Goal: Task Accomplishment & Management: Manage account settings

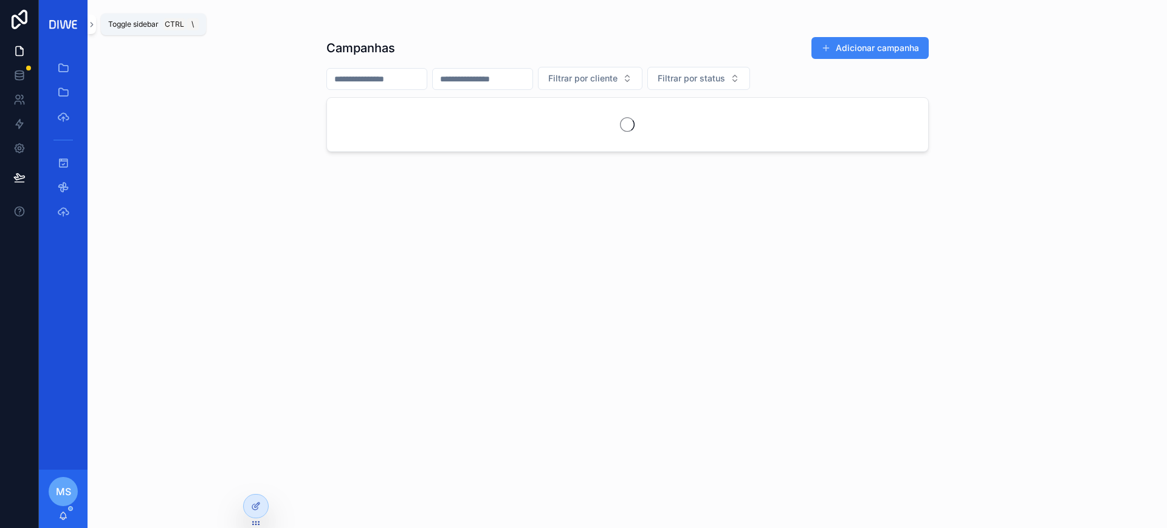
click at [92, 20] on icon "scrollable content" at bounding box center [92, 24] width 9 height 9
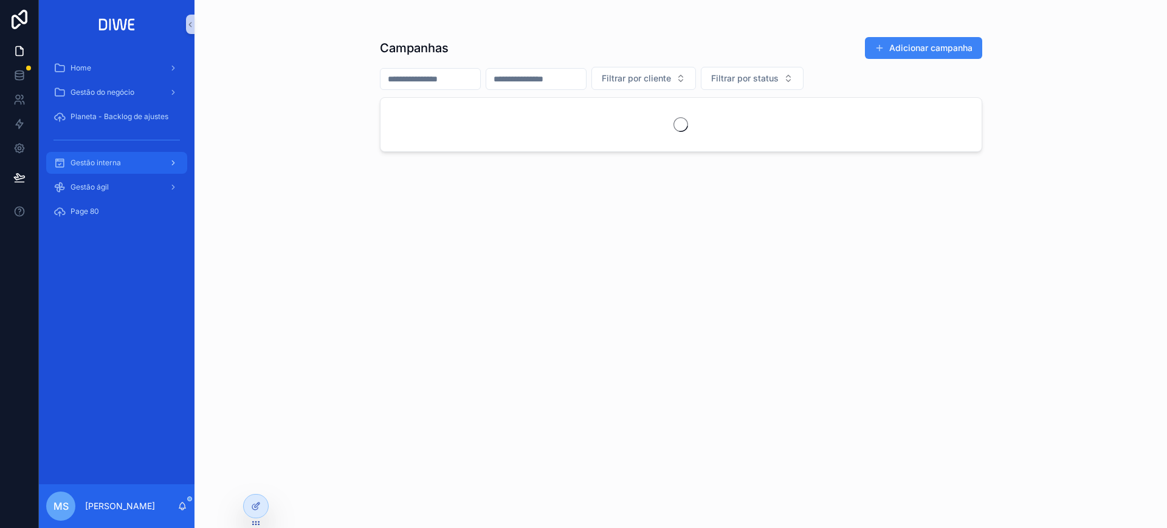
click at [126, 173] on div "Gestão interna" at bounding box center [117, 163] width 156 height 24
drag, startPoint x: 159, startPoint y: 159, endPoint x: 198, endPoint y: 157, distance: 38.3
click at [160, 159] on div "Gestão interna" at bounding box center [116, 162] width 126 height 19
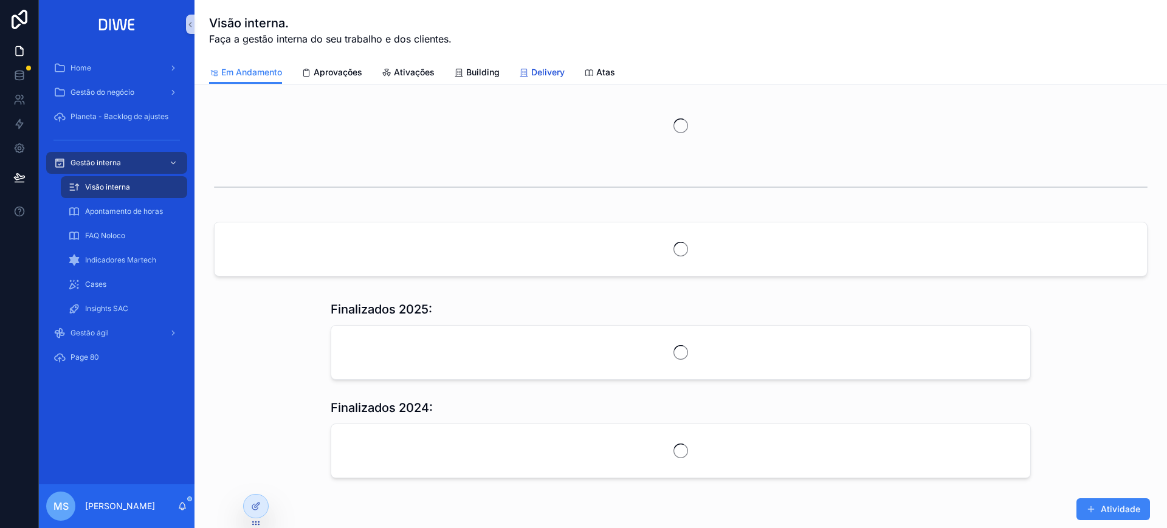
click at [527, 69] on icon "scrollable content" at bounding box center [524, 73] width 10 height 10
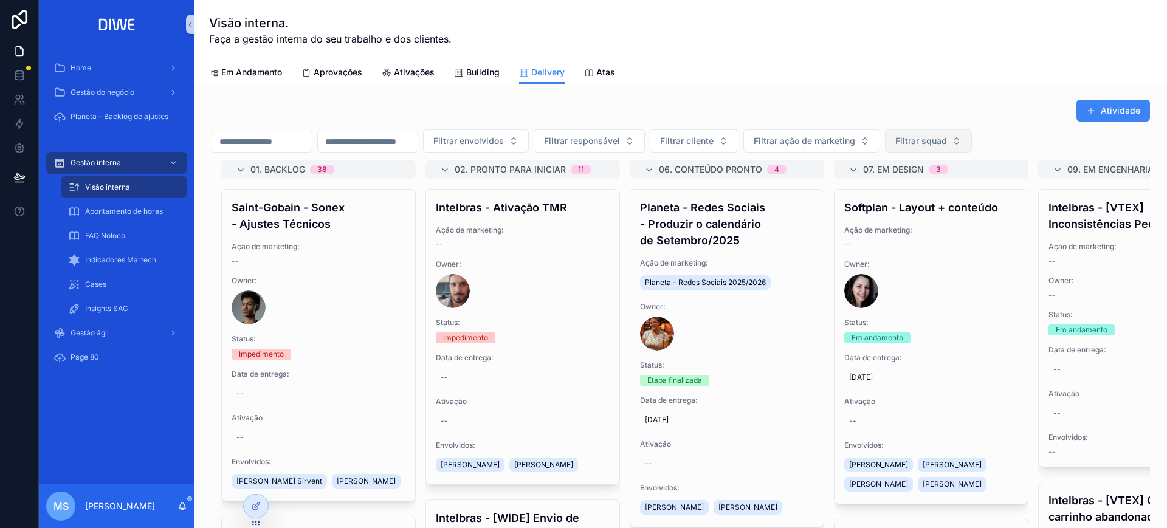
click at [947, 135] on span "Filtrar squad" at bounding box center [921, 141] width 52 height 12
click at [973, 266] on div "Coral" at bounding box center [988, 267] width 146 height 19
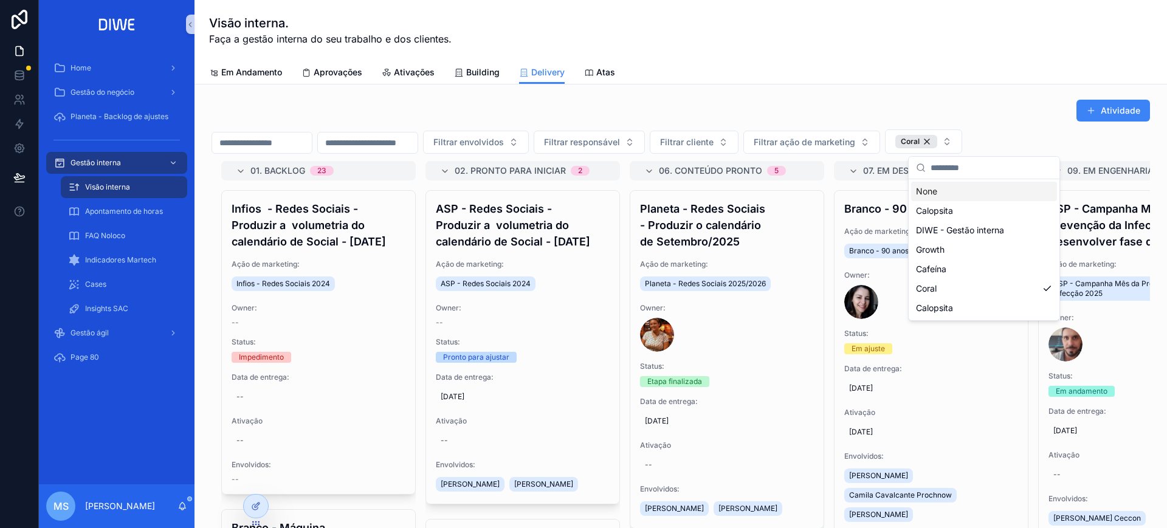
click at [1003, 94] on div "Atividade Filtrar envolvidos Filtrar responsável Filtrar cliente Filtrar ação d…" at bounding box center [680, 328] width 953 height 468
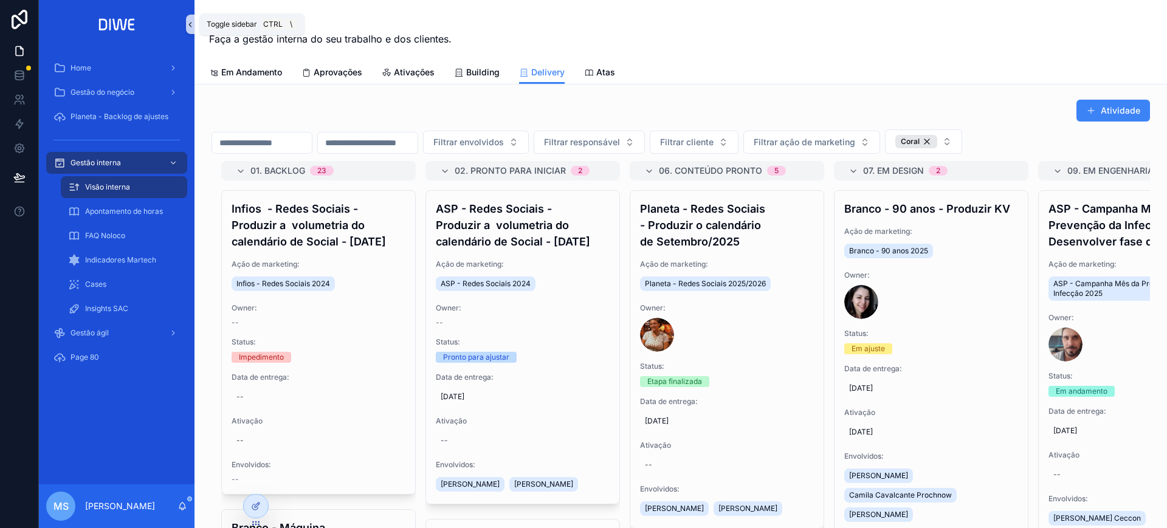
click at [192, 20] on icon "scrollable content" at bounding box center [190, 24] width 9 height 9
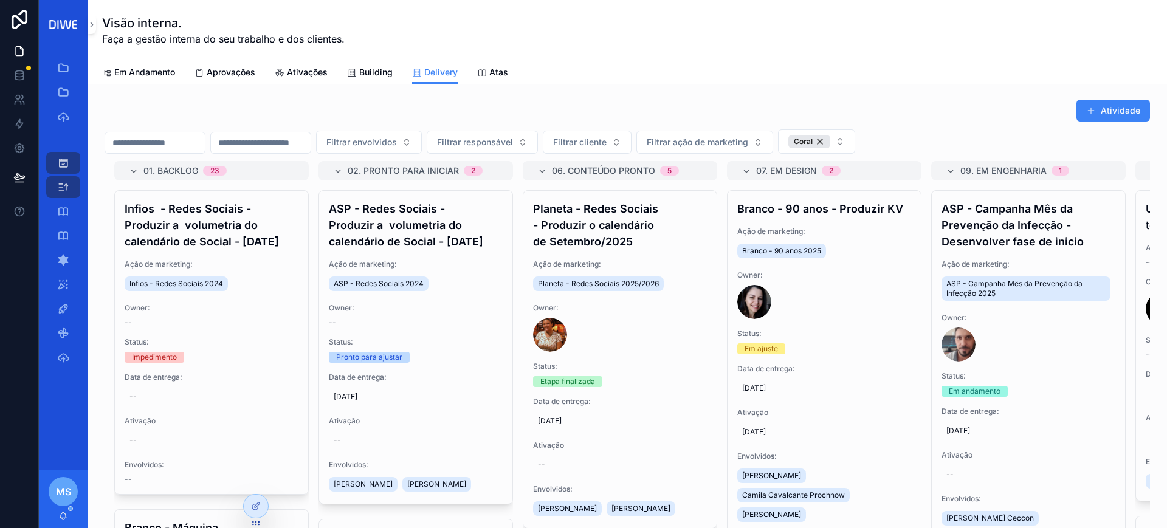
scroll to position [59, 0]
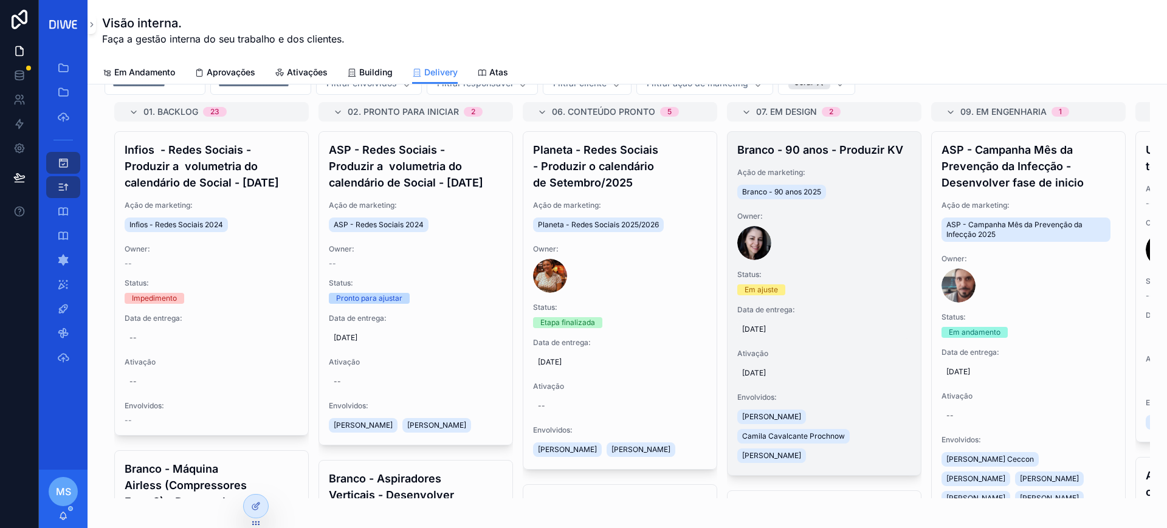
click at [767, 334] on span "[DATE]" at bounding box center [824, 330] width 164 height 10
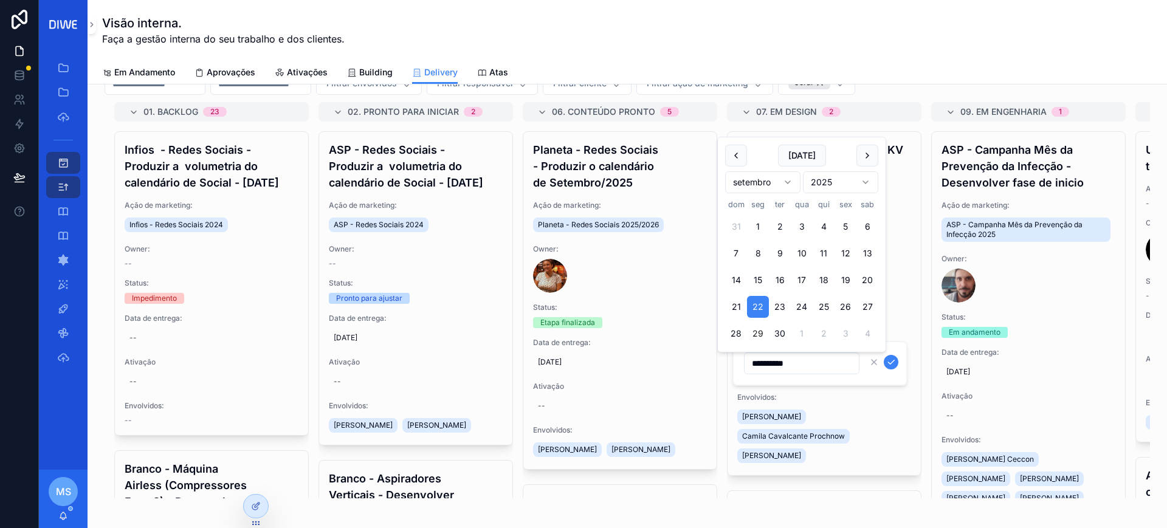
click at [756, 332] on button "29" at bounding box center [758, 334] width 22 height 22
type input "**********"
click at [893, 360] on icon "scrollable content" at bounding box center [891, 362] width 10 height 10
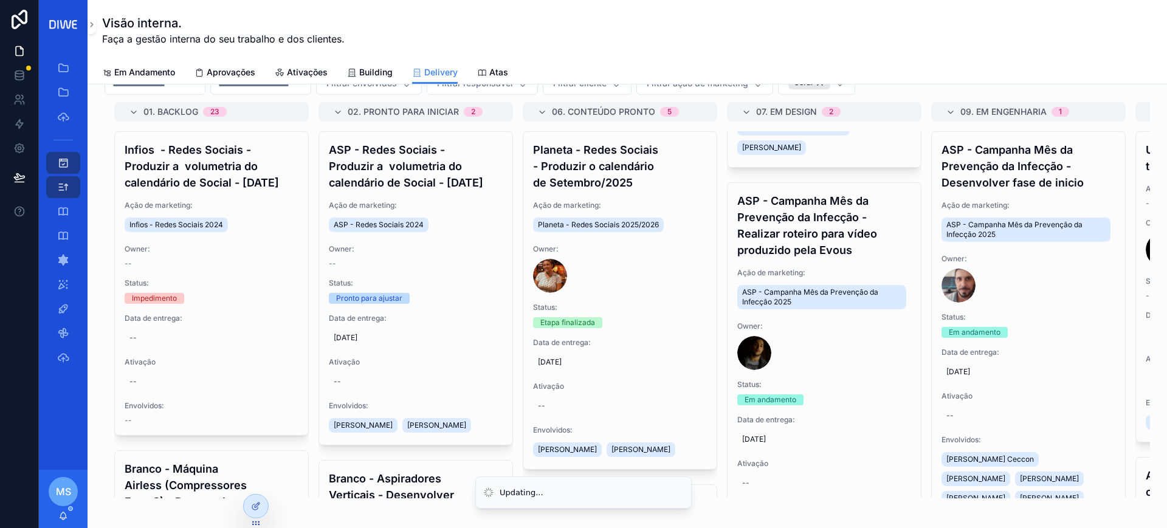
scroll to position [373, 0]
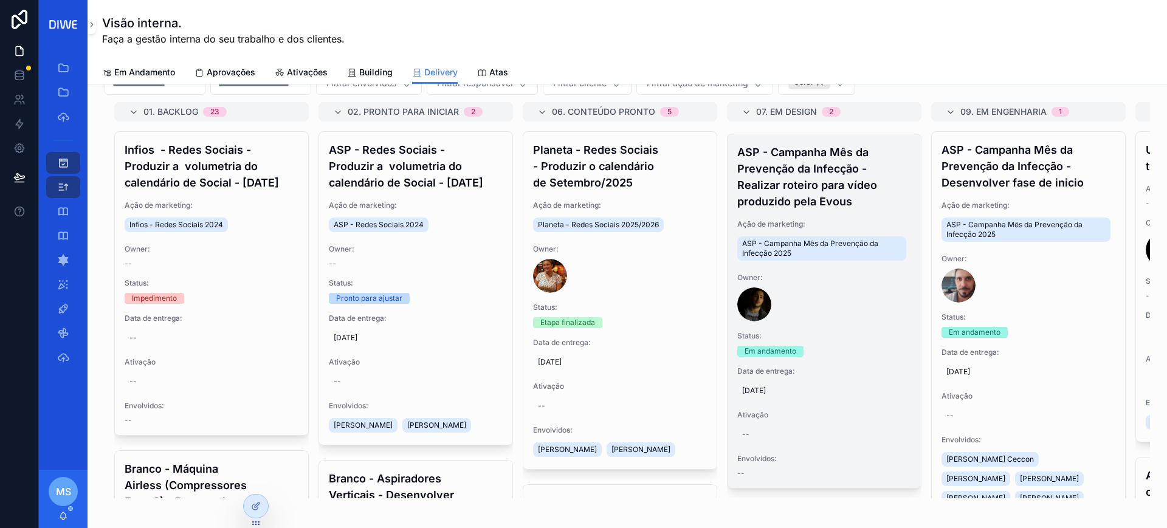
click at [850, 189] on h4 "ASP - Campanha Mês da Prevenção da Infecção - Realizar roteiro para vídeo produ…" at bounding box center [824, 177] width 174 height 66
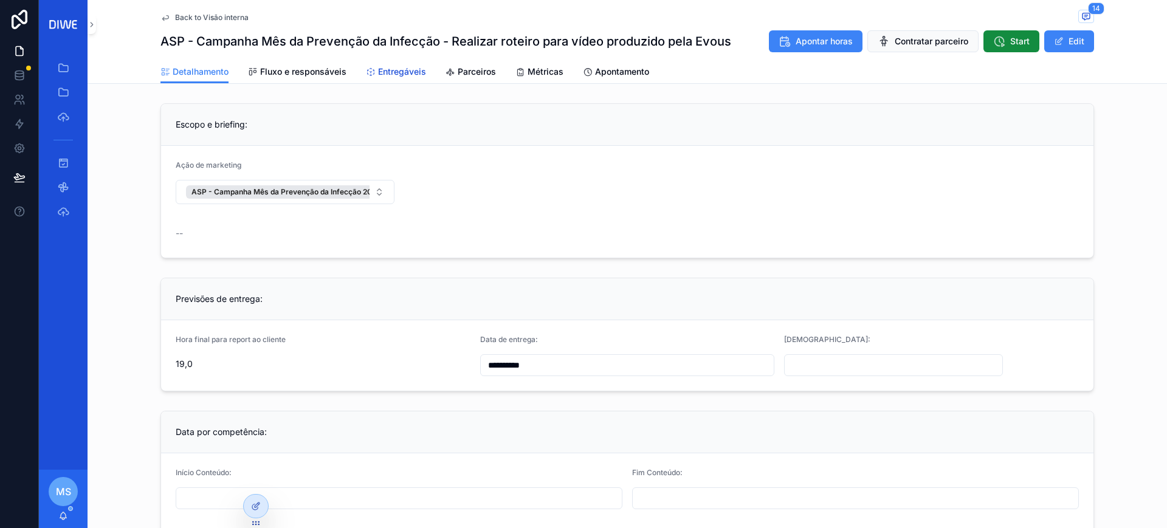
click at [393, 70] on span "Entregáveis" at bounding box center [402, 72] width 48 height 12
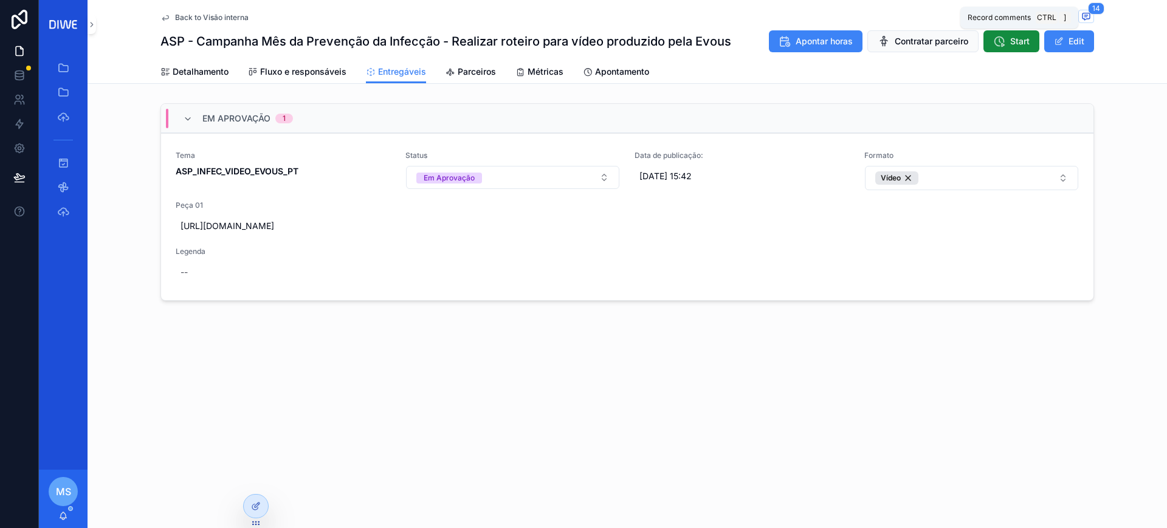
click at [1096, 10] on span "14" at bounding box center [1096, 8] width 16 height 12
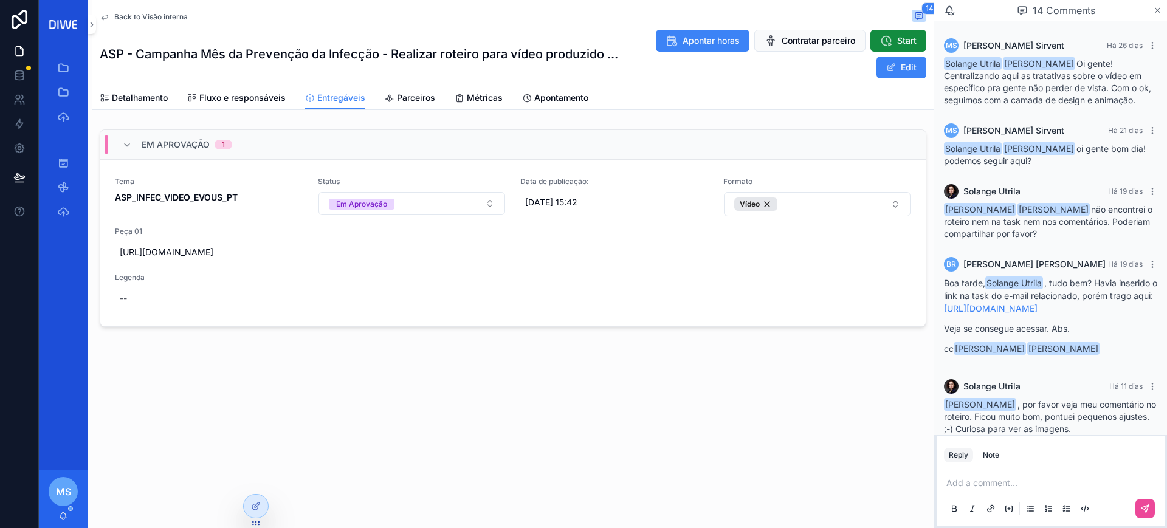
scroll to position [1089, 0]
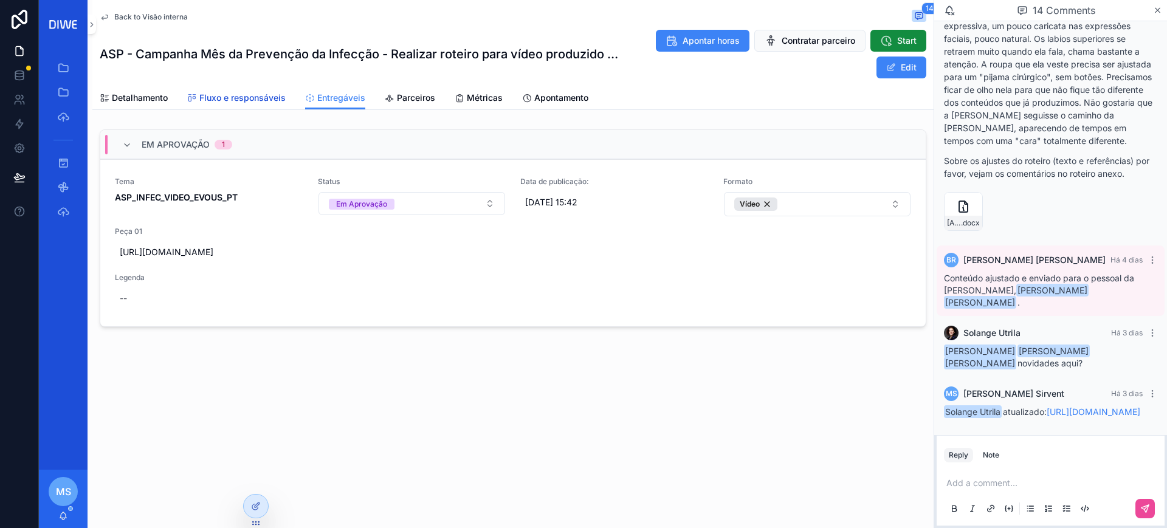
click at [266, 100] on span "Fluxo e responsáveis" at bounding box center [242, 98] width 86 height 12
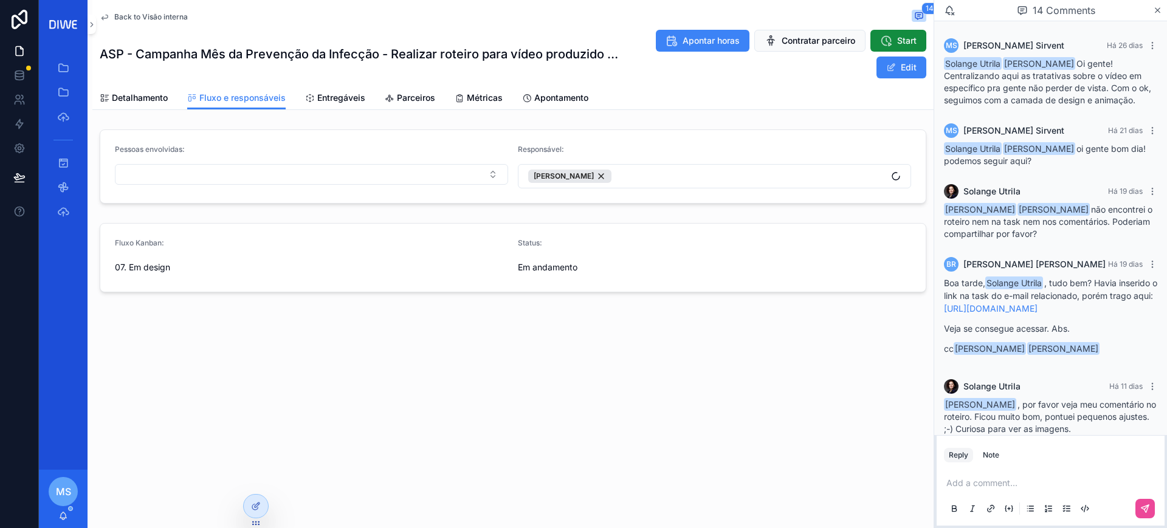
scroll to position [1089, 0]
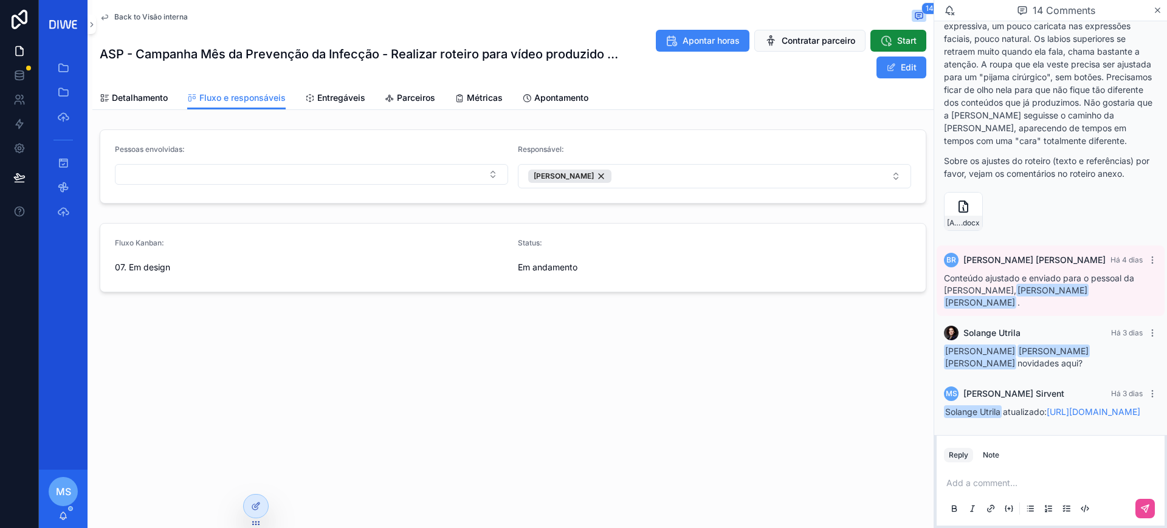
drag, startPoint x: 905, startPoint y: 74, endPoint x: 861, endPoint y: 88, distance: 46.5
click at [907, 74] on button "Edit" at bounding box center [901, 68] width 50 height 22
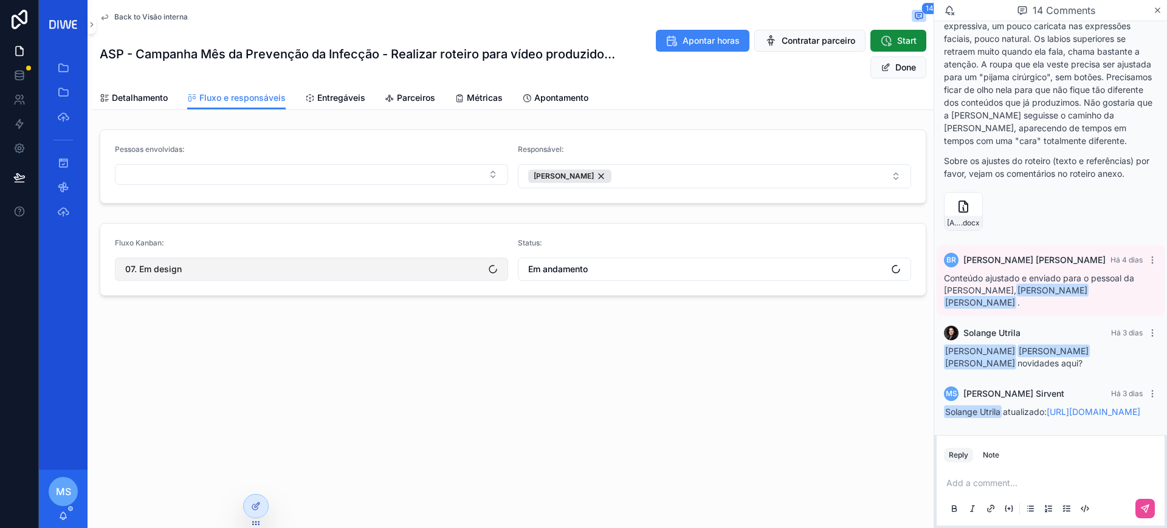
click at [210, 278] on button "07. Em design" at bounding box center [311, 269] width 393 height 23
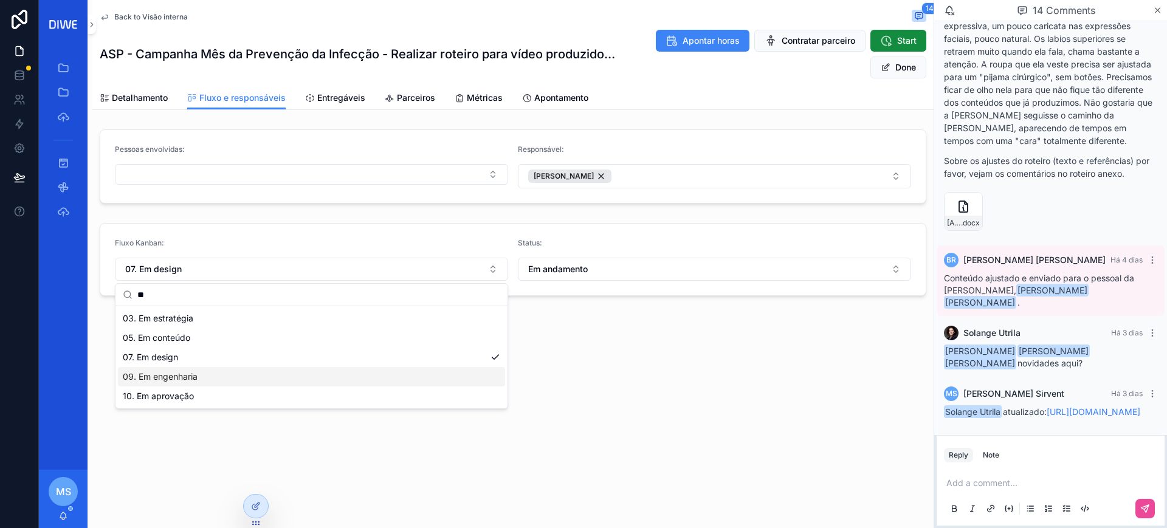
type input "**"
click at [208, 392] on div "10. Em aprovação" at bounding box center [311, 395] width 387 height 19
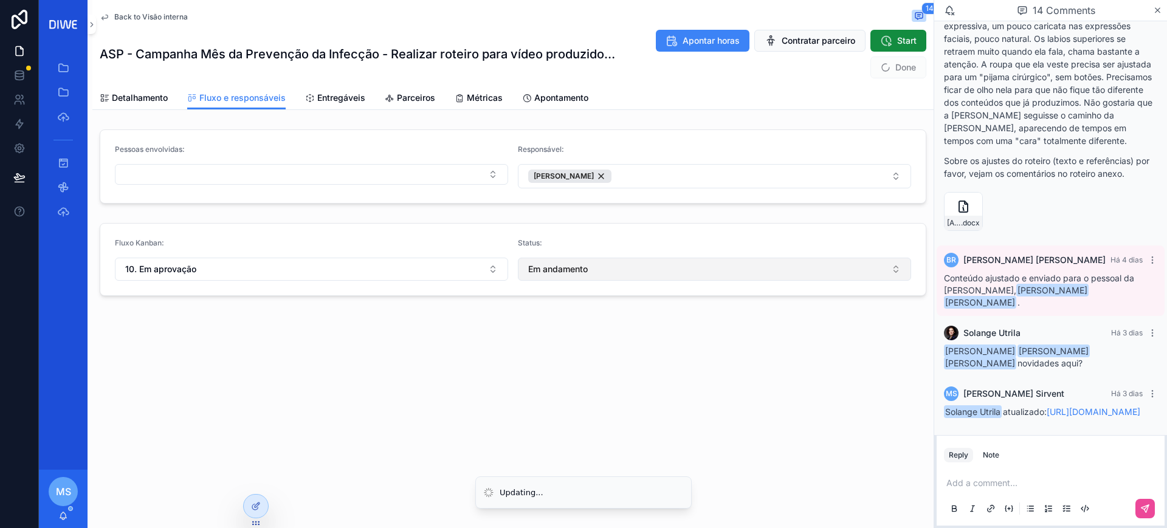
click at [574, 276] on button "Em andamento" at bounding box center [714, 269] width 393 height 23
type input "*******"
click at [548, 334] on span "Em aprovação" at bounding box center [554, 338] width 57 height 12
click at [890, 74] on button "Done" at bounding box center [898, 68] width 56 height 22
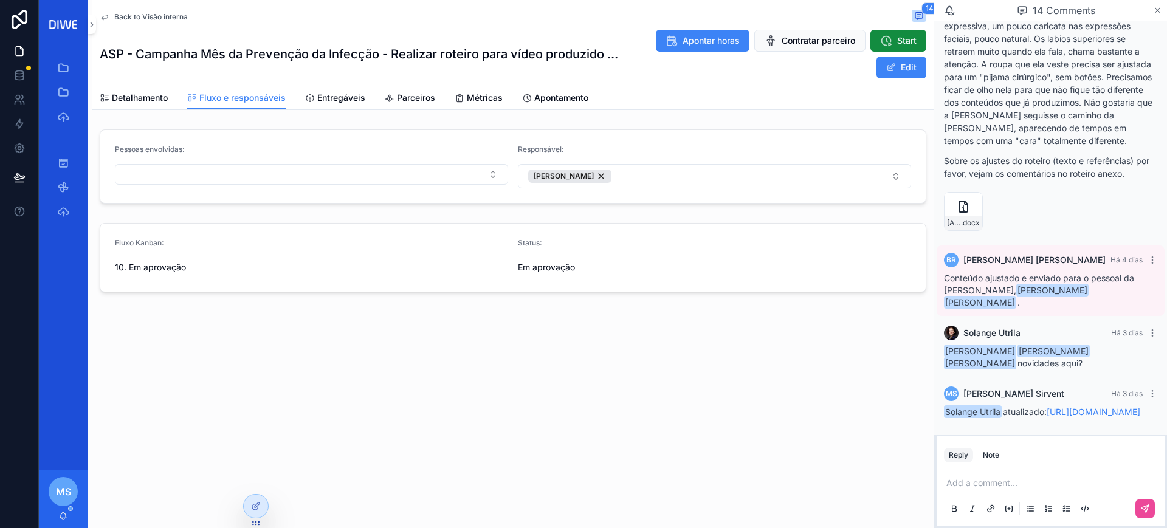
click at [170, 15] on span "Back to Visão interna" at bounding box center [151, 17] width 74 height 10
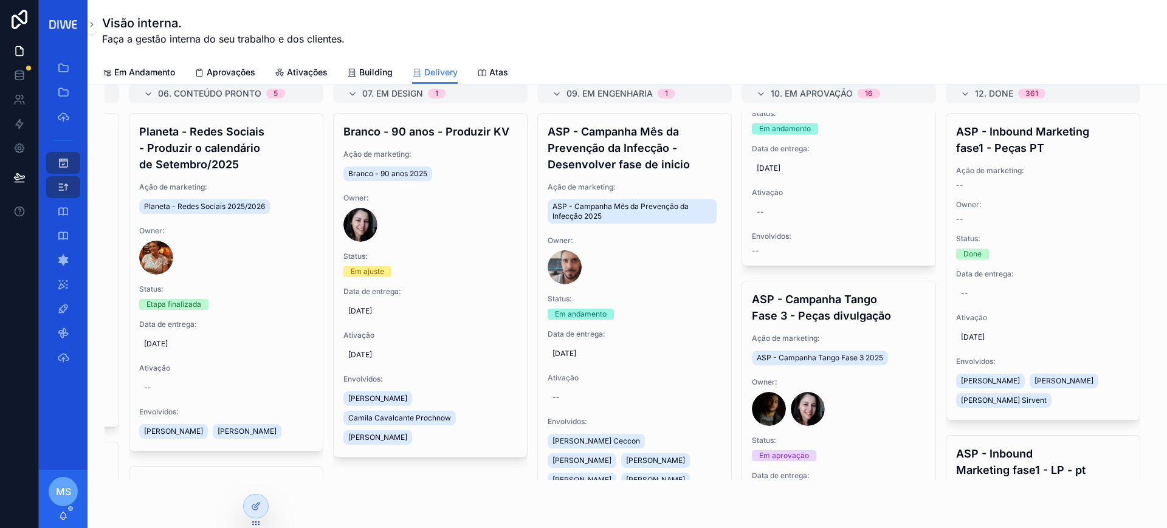
scroll to position [1390, 0]
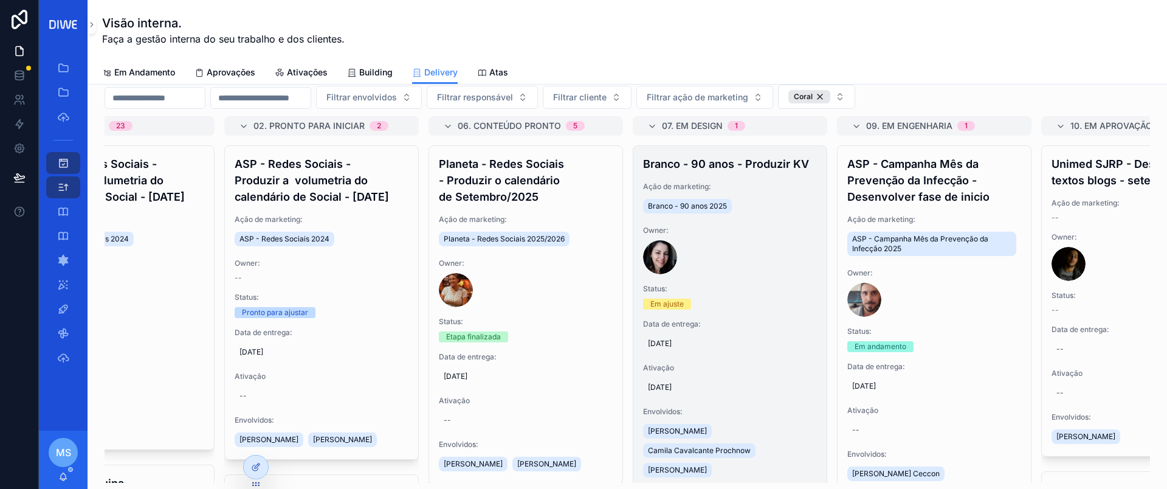
scroll to position [52, 0]
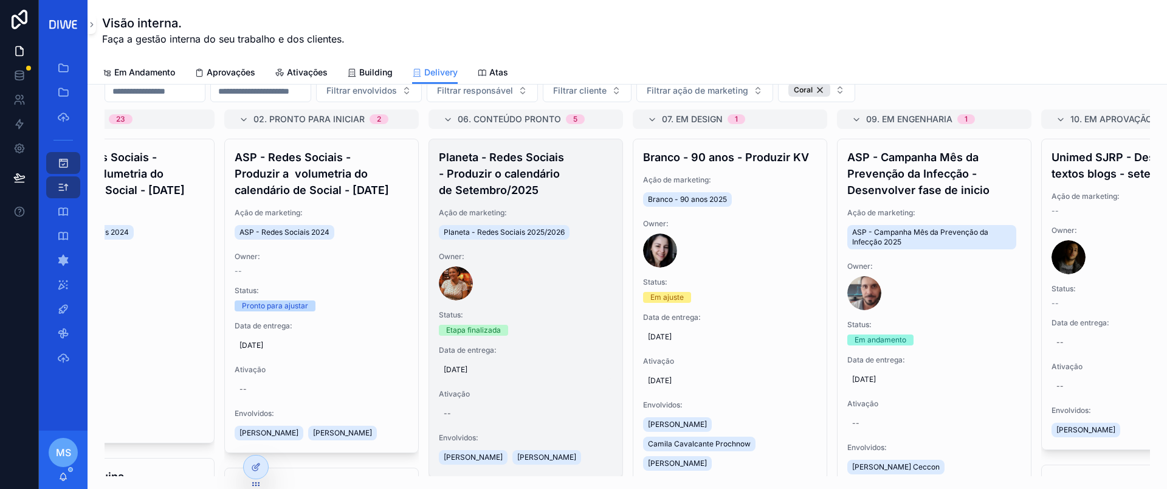
click at [471, 366] on span "[DATE]" at bounding box center [526, 370] width 164 height 10
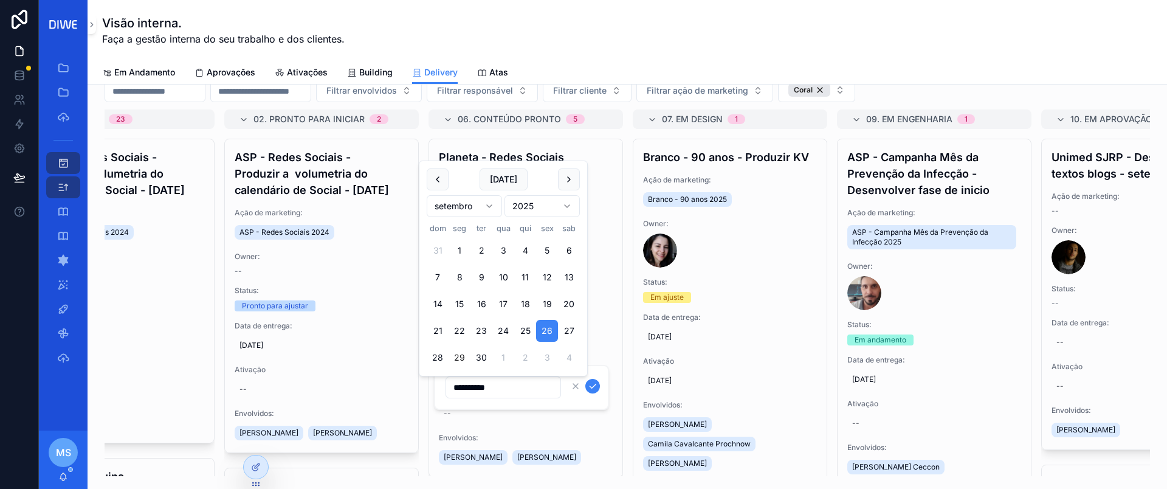
click at [459, 352] on button "29" at bounding box center [459, 357] width 22 height 22
type input "**********"
click at [593, 387] on icon "scrollable content" at bounding box center [593, 386] width 10 height 10
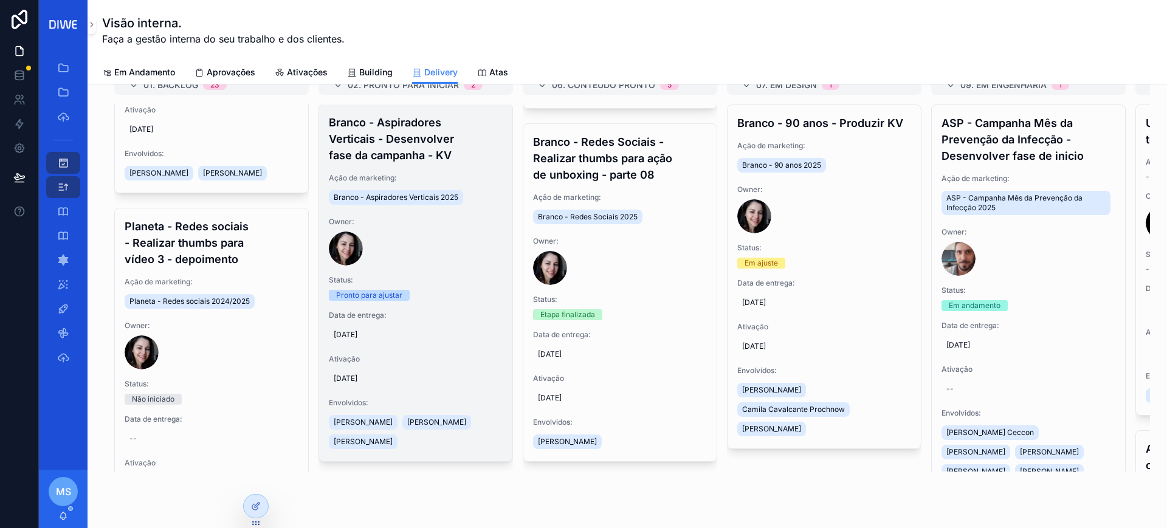
scroll to position [29, 0]
